Goal: Transaction & Acquisition: Purchase product/service

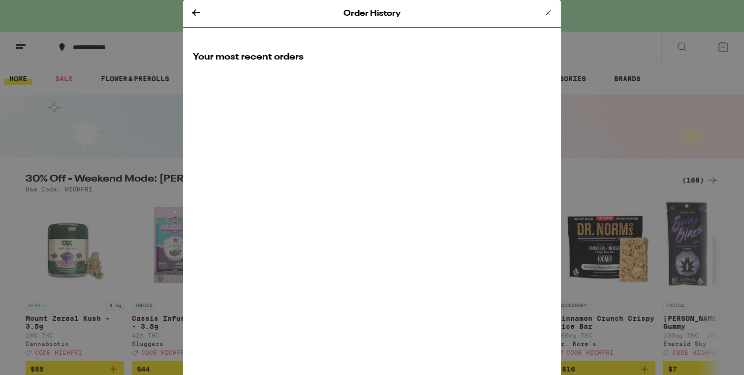
click at [550, 10] on icon at bounding box center [548, 12] width 5 height 5
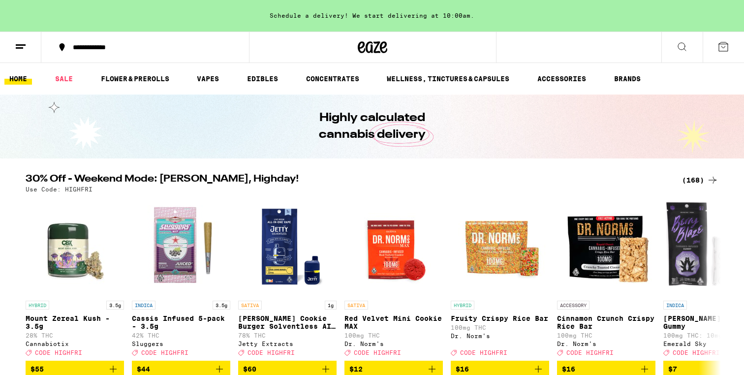
click at [27, 80] on link "HOME" at bounding box center [18, 79] width 28 height 12
click at [29, 81] on link "HOME" at bounding box center [18, 79] width 28 height 12
click at [25, 45] on icon at bounding box center [21, 47] width 12 height 12
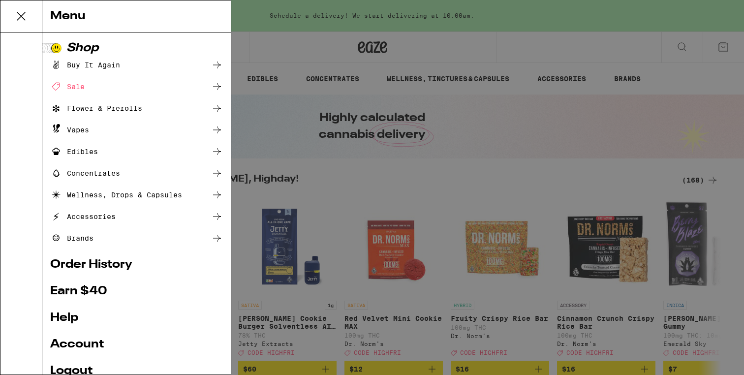
click at [115, 65] on div "Buy It Again" at bounding box center [85, 65] width 70 height 12
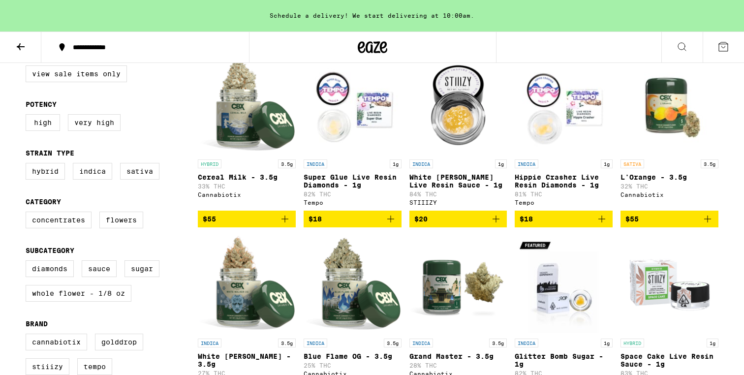
scroll to position [87, 0]
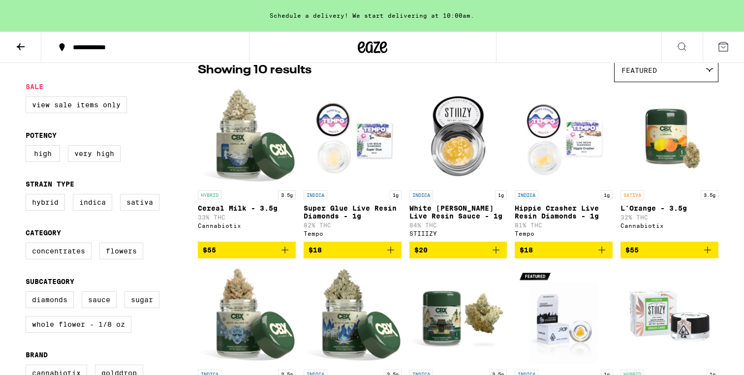
click at [286, 256] on icon "Add to bag" at bounding box center [285, 250] width 12 height 12
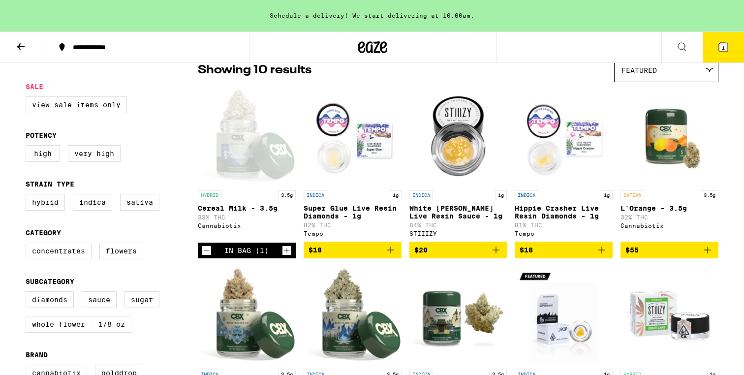
click at [286, 256] on icon "Increment" at bounding box center [287, 251] width 9 height 12
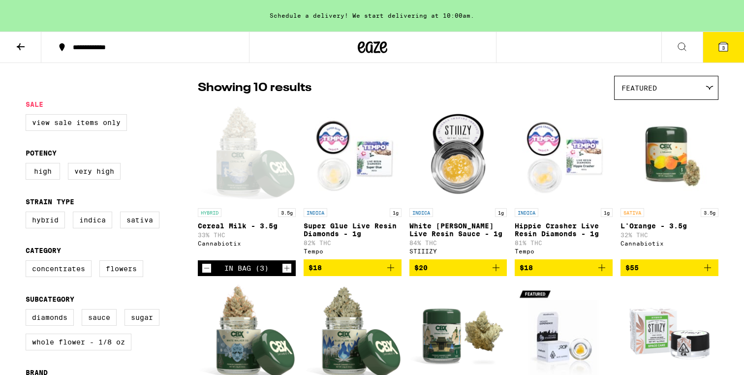
scroll to position [38, 0]
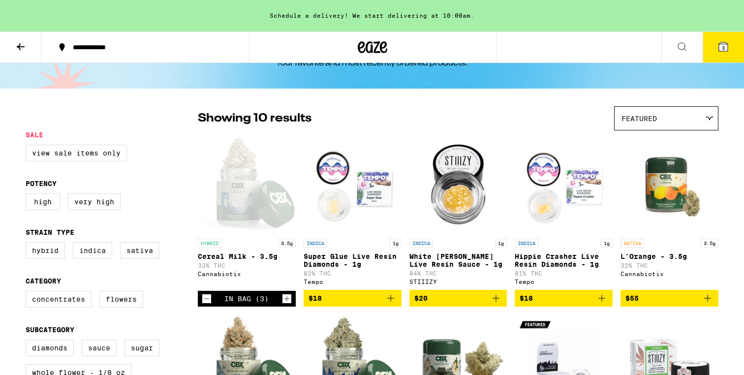
click at [715, 54] on button "3" at bounding box center [723, 47] width 41 height 31
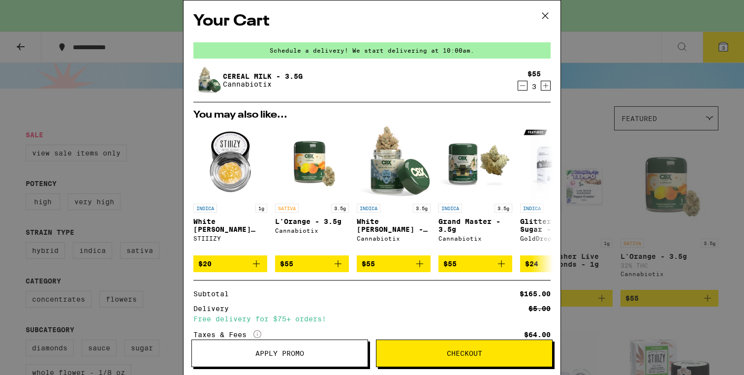
click at [424, 357] on button "Checkout" at bounding box center [464, 354] width 177 height 28
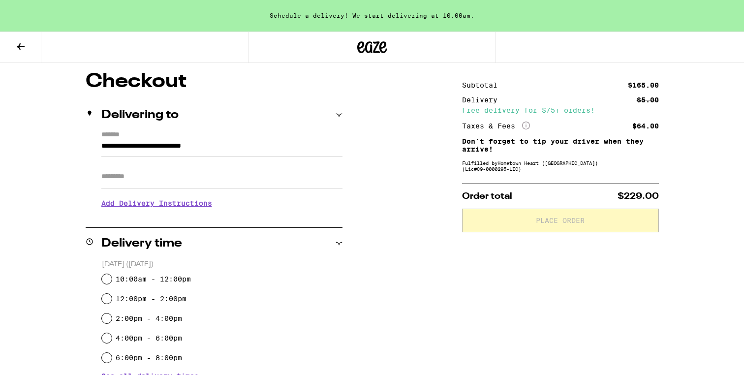
scroll to position [81, 0]
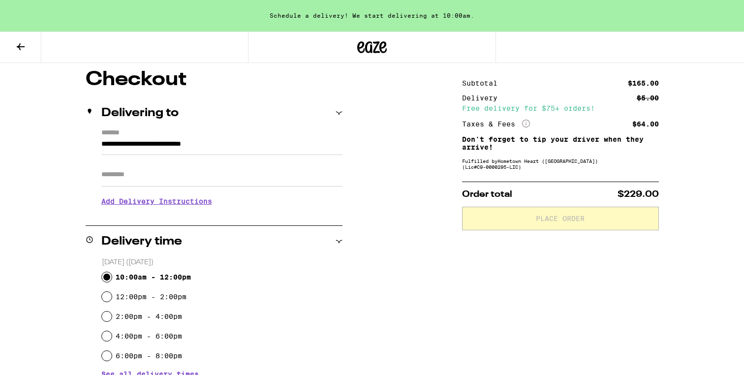
click at [110, 275] on input "10:00am - 12:00pm" at bounding box center [107, 277] width 10 height 10
radio input "true"
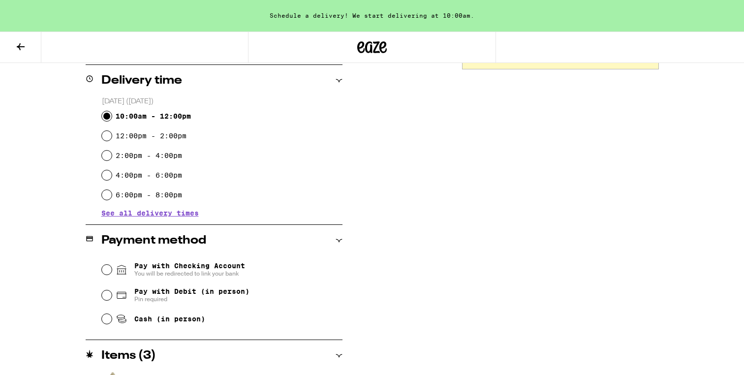
scroll to position [274, 0]
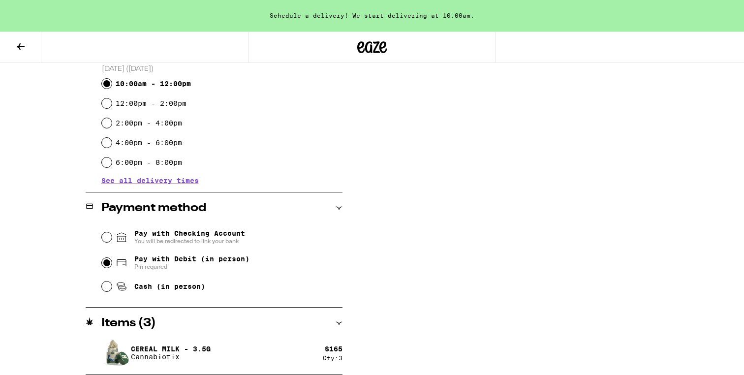
click at [107, 261] on input "Pay with Debit (in person) Pin required" at bounding box center [107, 263] width 10 height 10
radio input "true"
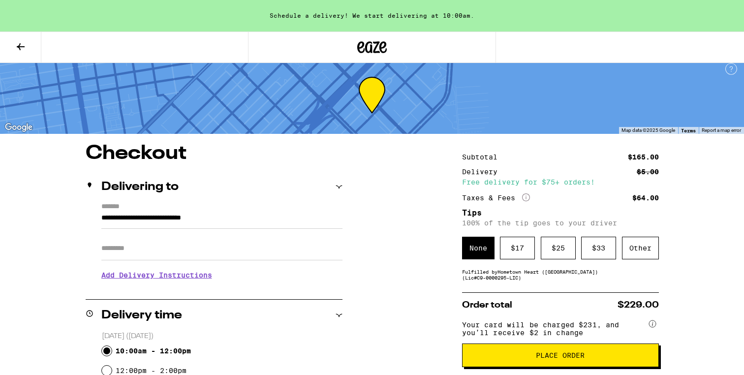
scroll to position [0, 0]
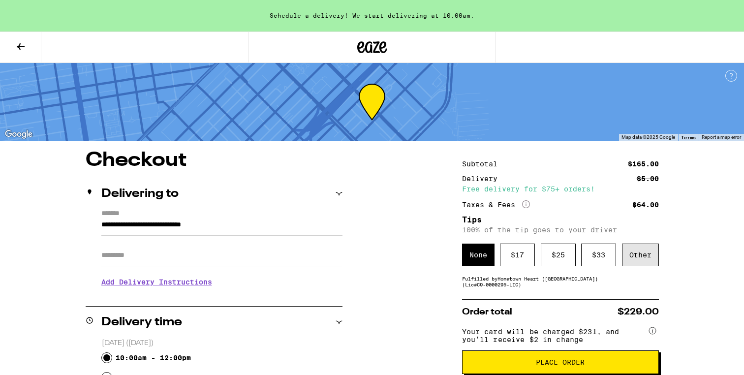
click at [633, 259] on div "Other" at bounding box center [640, 255] width 37 height 23
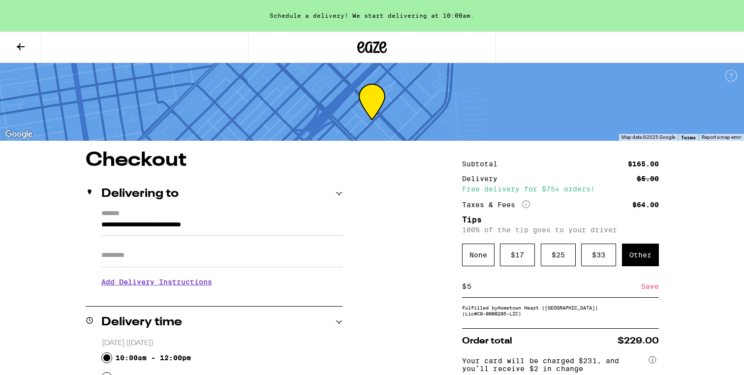
type input "5"
click at [651, 290] on div "Save" at bounding box center [650, 287] width 18 height 22
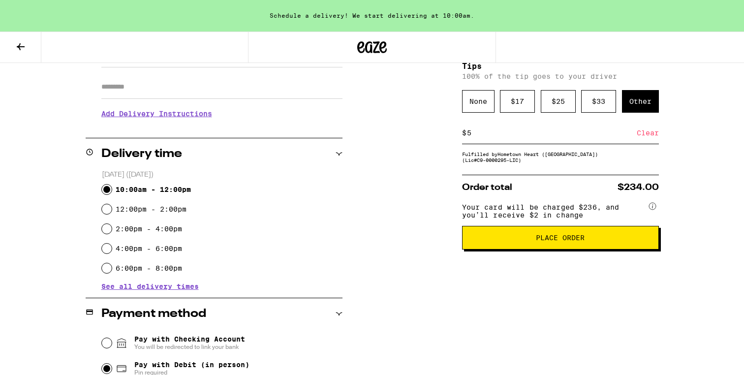
scroll to position [169, 0]
click at [607, 239] on button "Place Order" at bounding box center [560, 237] width 197 height 24
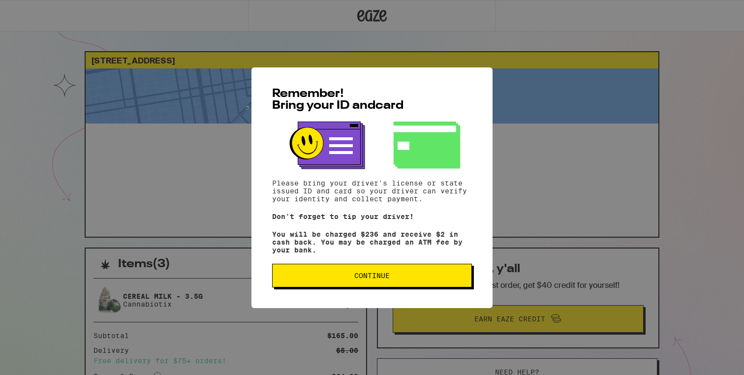
click at [400, 279] on span "Continue" at bounding box center [372, 275] width 183 height 7
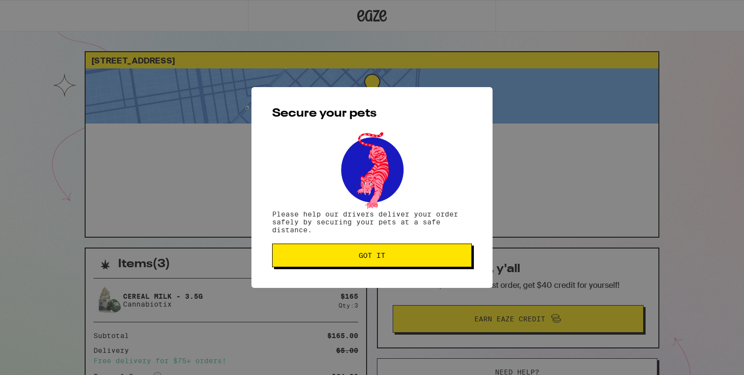
click at [404, 267] on button "Got it" at bounding box center [372, 256] width 200 height 24
